Goal: Find contact information: Find contact information

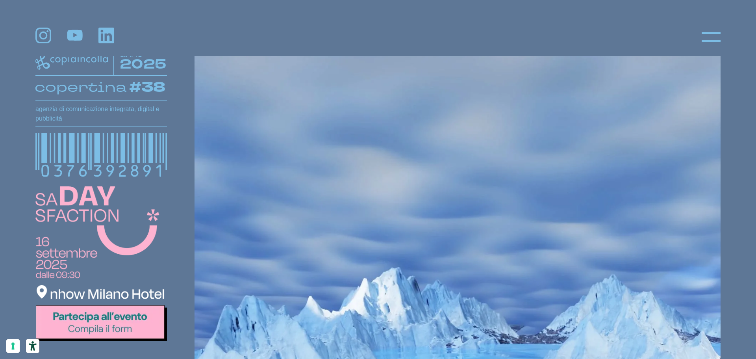
scroll to position [158, 0]
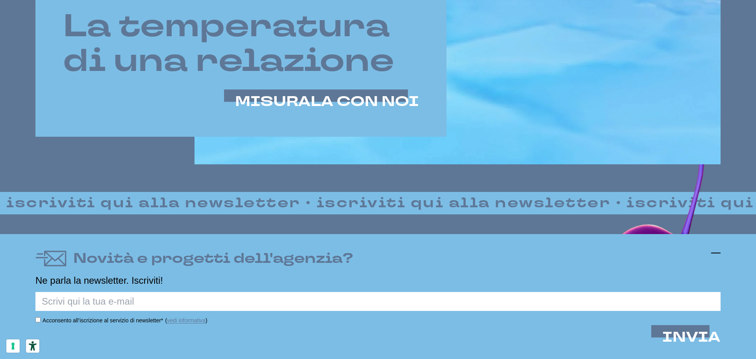
click at [716, 250] on icon at bounding box center [715, 252] width 9 height 9
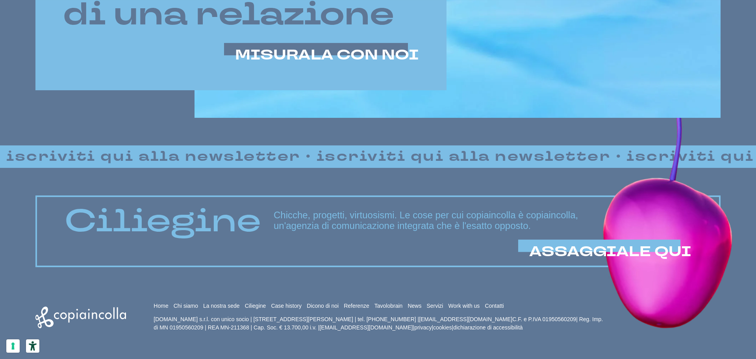
scroll to position [677, 0]
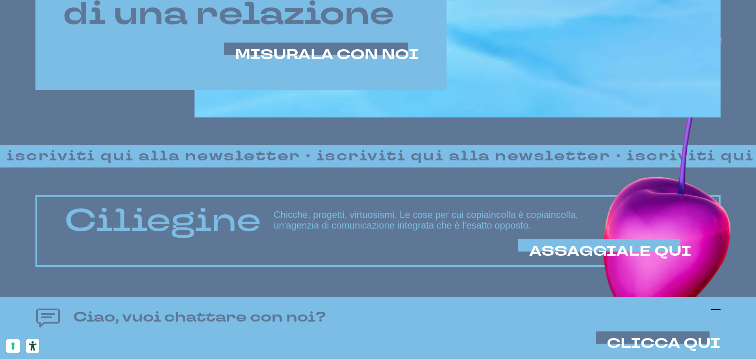
click at [720, 308] on icon at bounding box center [715, 309] width 9 height 9
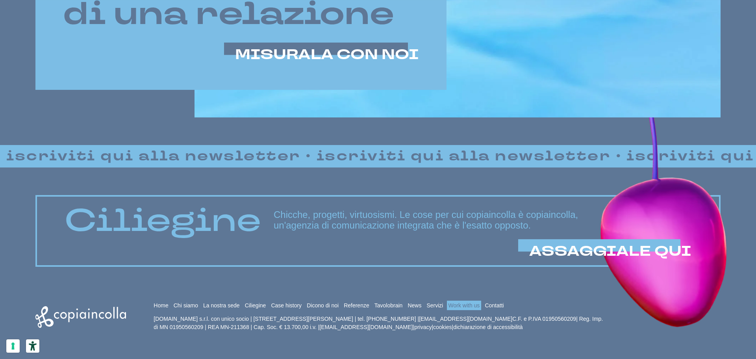
click at [475, 305] on link "Work with us" at bounding box center [465, 305] width 32 height 6
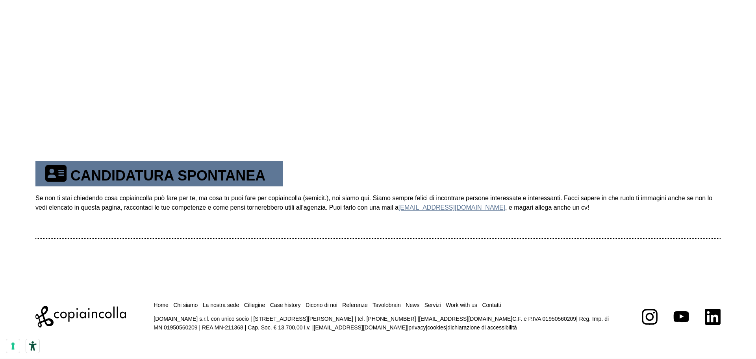
scroll to position [504, 0]
click at [498, 307] on link "Contatti" at bounding box center [491, 304] width 19 height 6
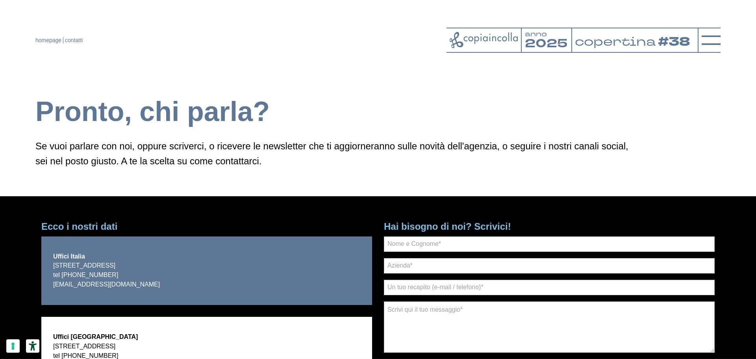
drag, startPoint x: 51, startPoint y: 264, endPoint x: 201, endPoint y: 264, distance: 149.7
click at [201, 264] on div "Uffici Italia via Bachelet, 12 - 46051 San Giorgio Bigarello (MN) tel +39 0376 …" at bounding box center [206, 270] width 331 height 69
copy p "via Bachelet, 12 - 46051 San Giorgio Bigarello (MN)"
click at [340, 233] on div "Ecco i nostri dati Uffici Italia via Bachelet, 12 - 46051 San Giorgio Bigarello…" at bounding box center [206, 312] width 343 height 185
